Goal: Transaction & Acquisition: Purchase product/service

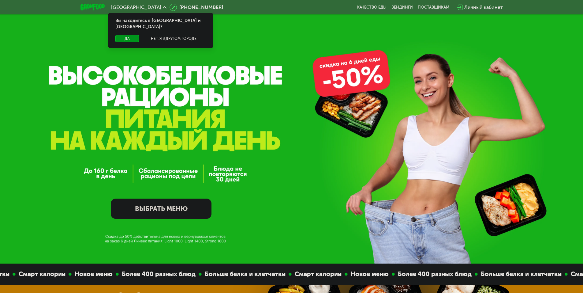
click at [185, 209] on link "ВЫБРАТЬ МЕНЮ" at bounding box center [161, 208] width 101 height 20
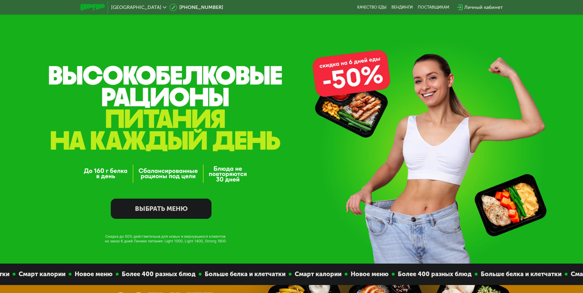
click at [171, 206] on link "ВЫБРАТЬ МЕНЮ" at bounding box center [161, 208] width 101 height 20
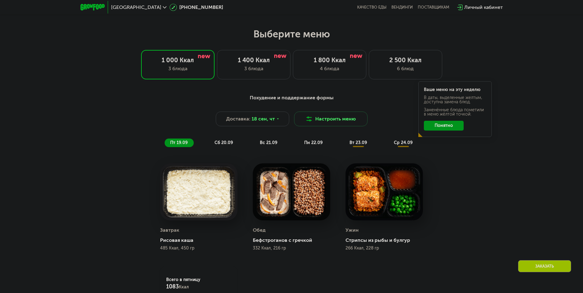
scroll to position [446, 0]
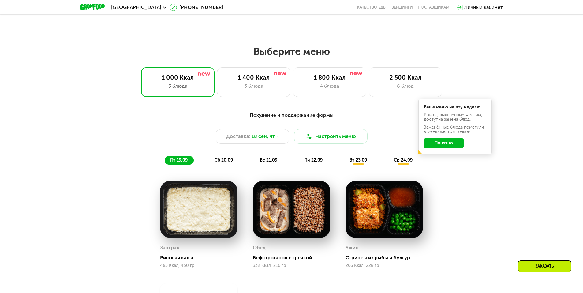
scroll to position [477, 0]
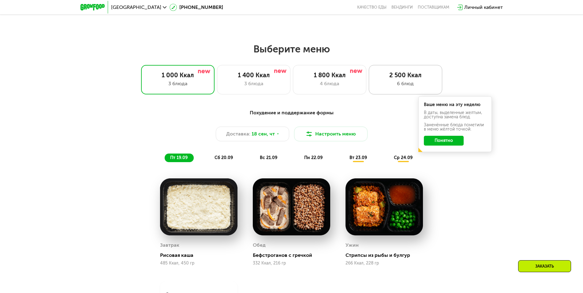
click at [393, 87] on div "6 блюд" at bounding box center [405, 83] width 61 height 7
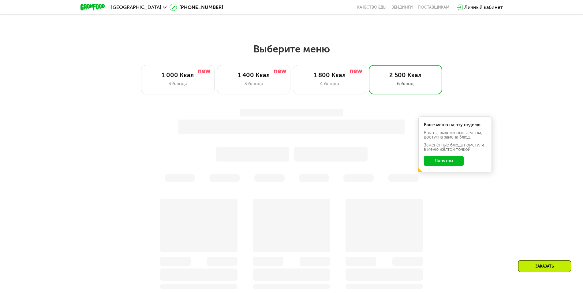
click at [443, 162] on button "Понятно" at bounding box center [444, 161] width 40 height 10
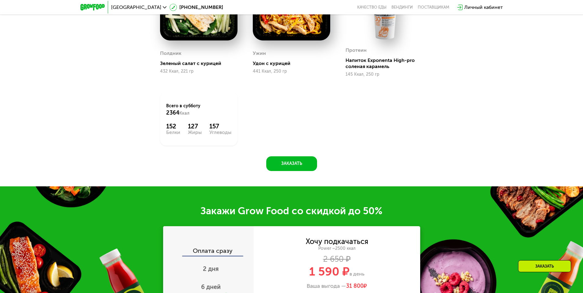
scroll to position [722, 0]
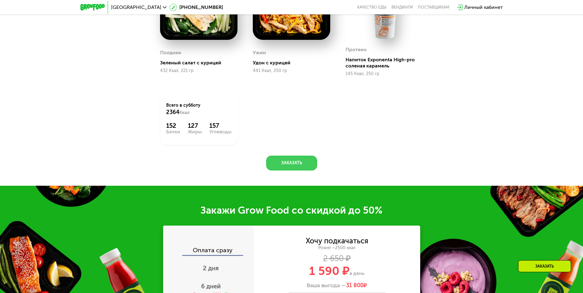
click at [308, 170] on button "Заказать" at bounding box center [291, 163] width 51 height 15
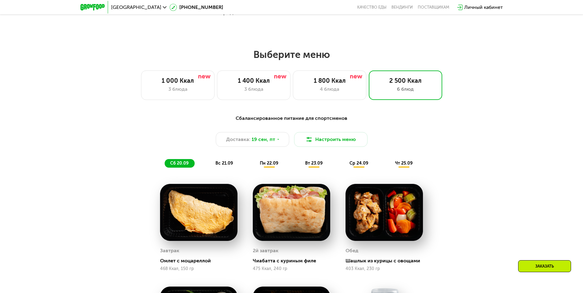
scroll to position [412, 0]
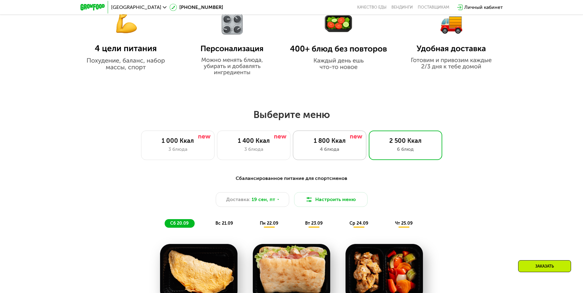
click at [325, 151] on div "4 блюда" at bounding box center [329, 148] width 61 height 7
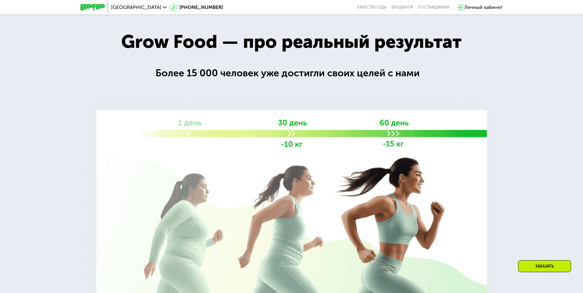
scroll to position [1085, 0]
